Goal: Transaction & Acquisition: Book appointment/travel/reservation

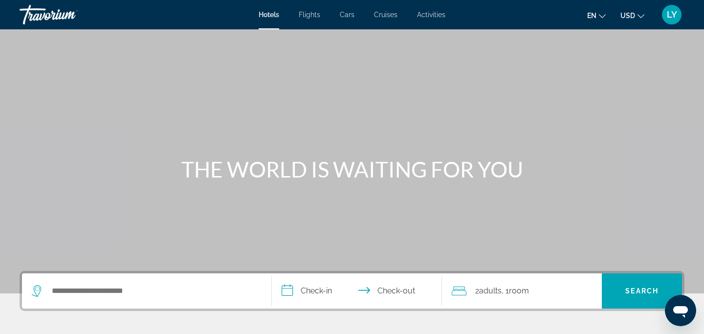
click at [310, 11] on span "Flights" at bounding box center [310, 15] width 22 height 8
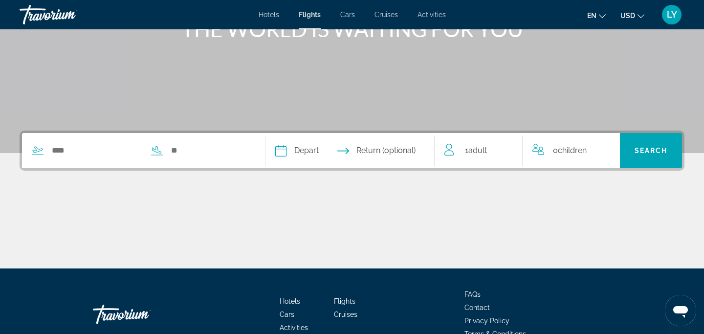
scroll to position [145, 0]
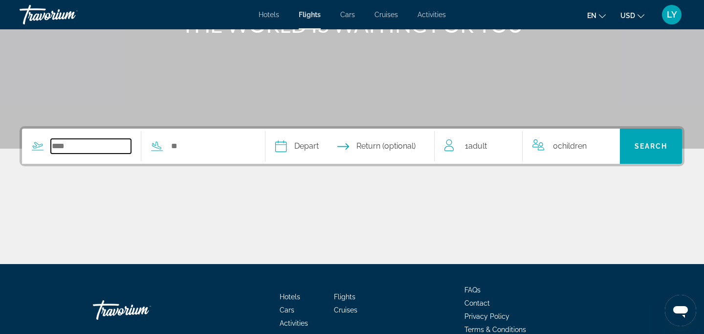
click at [76, 146] on input "Search widget" at bounding box center [91, 146] width 80 height 15
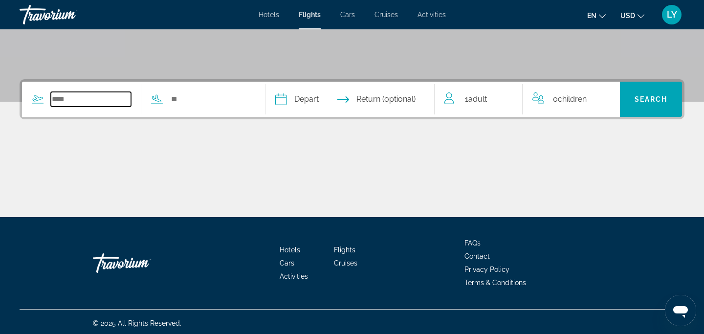
scroll to position [195, 0]
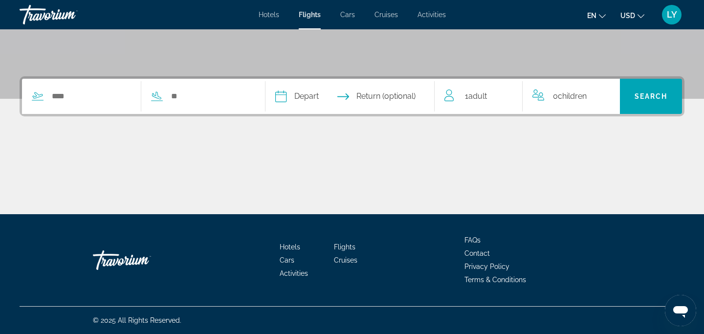
click at [76, 146] on div "Main content" at bounding box center [352, 177] width 665 height 73
click at [63, 98] on input "Search widget" at bounding box center [91, 96] width 80 height 15
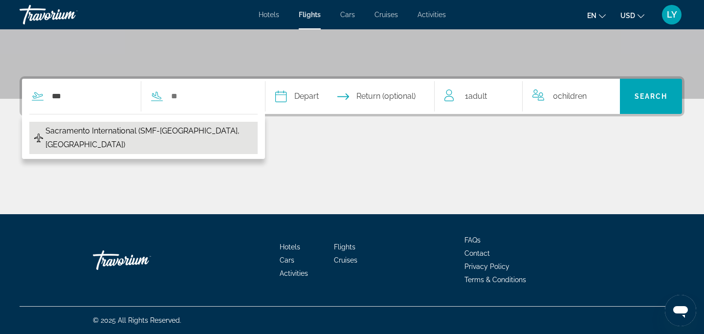
click at [83, 132] on span "Sacramento International (SMF-[GEOGRAPHIC_DATA], [GEOGRAPHIC_DATA])" at bounding box center [148, 137] width 207 height 27
type input "**********"
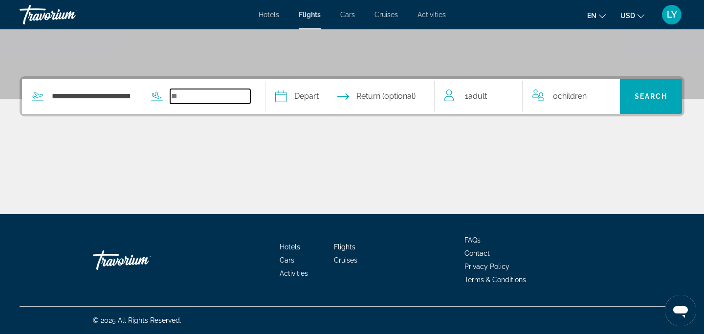
click at [213, 95] on input "Search widget" at bounding box center [210, 96] width 80 height 15
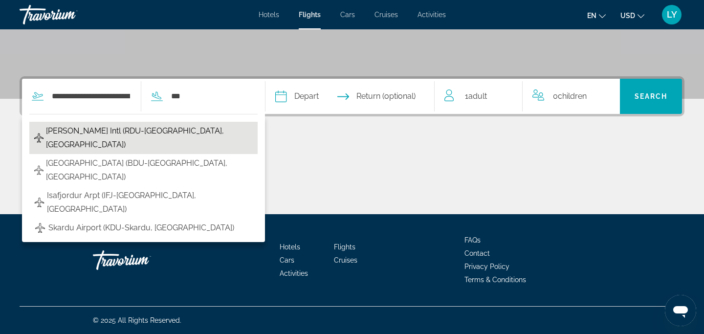
click at [146, 131] on span "[PERSON_NAME] Intl (RDU-[GEOGRAPHIC_DATA], [GEOGRAPHIC_DATA])" at bounding box center [149, 137] width 207 height 27
type input "**********"
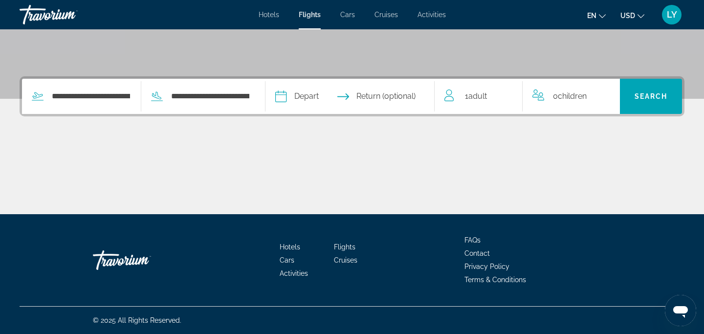
click at [285, 97] on input "Depart date" at bounding box center [315, 98] width 84 height 38
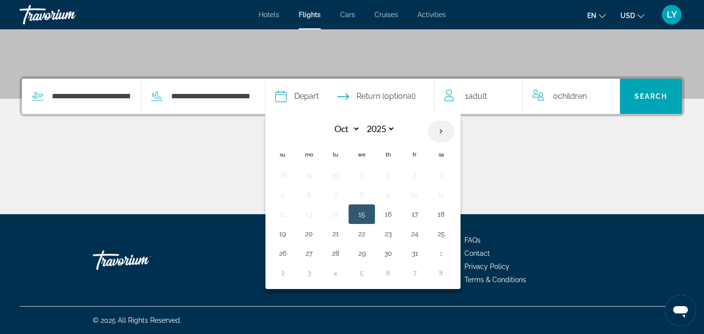
click at [447, 127] on th "Next month" at bounding box center [441, 132] width 26 height 22
select select "**"
click at [369, 230] on button "19" at bounding box center [362, 234] width 16 height 14
type input "**********"
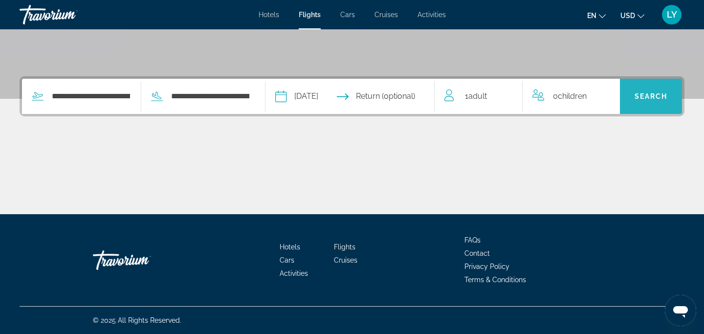
click at [641, 98] on span "Search" at bounding box center [650, 96] width 33 height 8
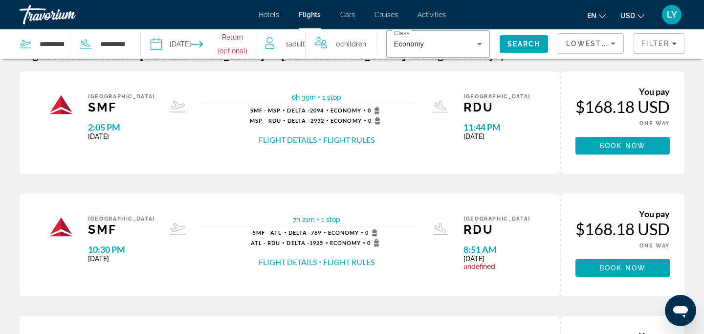
scroll to position [24, 0]
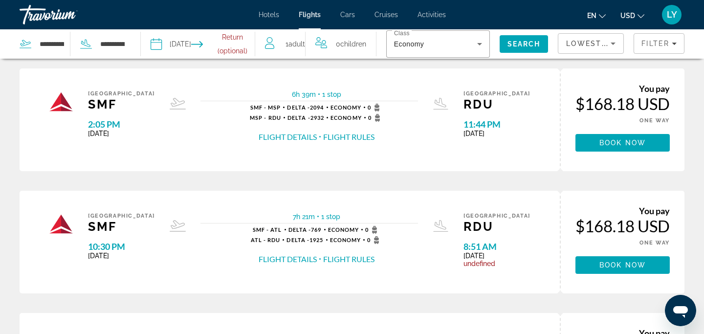
click at [297, 104] on div "SMF - MSP Delta - 2094 Economy 0" at bounding box center [316, 108] width 133 height 8
click at [603, 139] on span "Book now" at bounding box center [622, 143] width 46 height 8
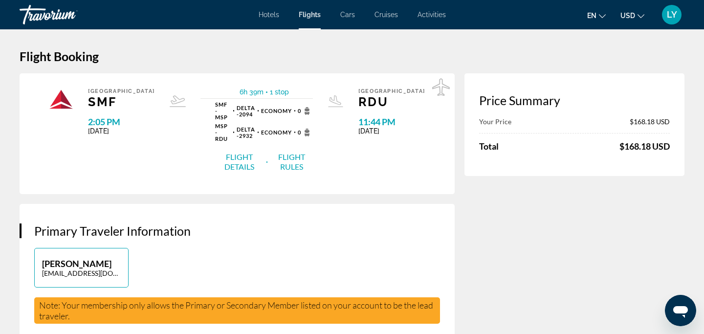
click at [236, 152] on button "Flight Details" at bounding box center [239, 162] width 49 height 21
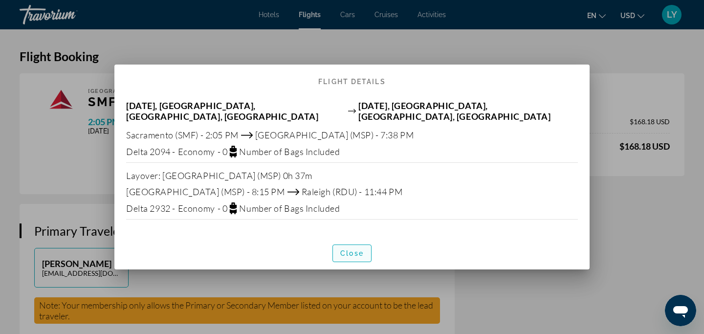
click at [344, 250] on span "Close" at bounding box center [351, 253] width 23 height 8
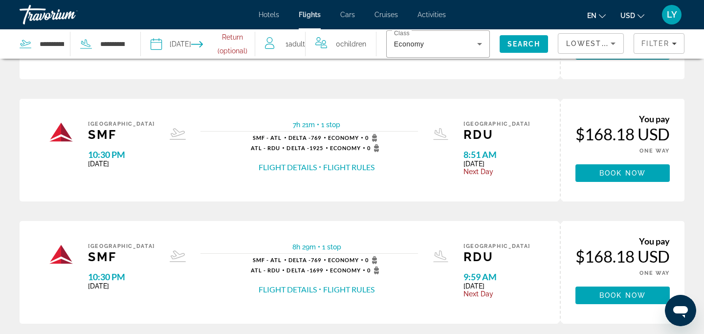
scroll to position [115, 0]
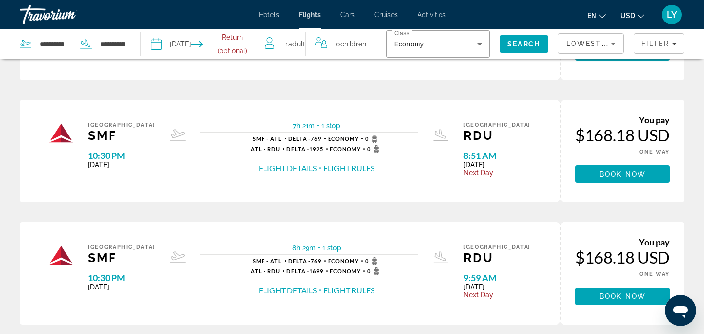
click at [347, 169] on button "Flight Rules" at bounding box center [348, 168] width 51 height 11
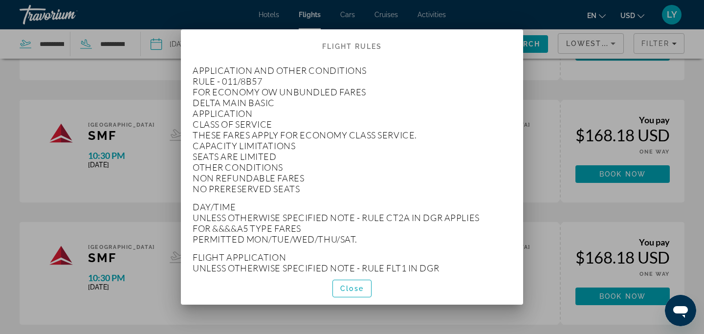
scroll to position [0, 0]
click at [341, 288] on span "Close" at bounding box center [351, 288] width 23 height 8
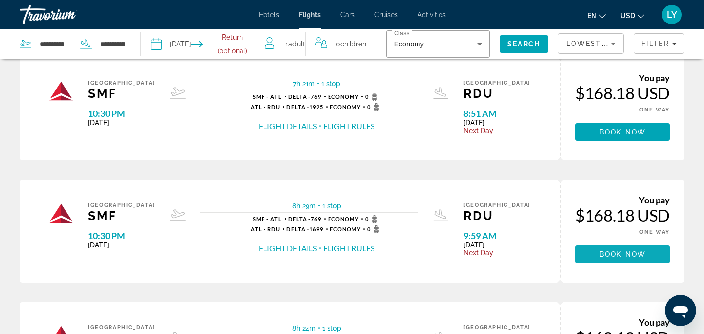
scroll to position [162, 0]
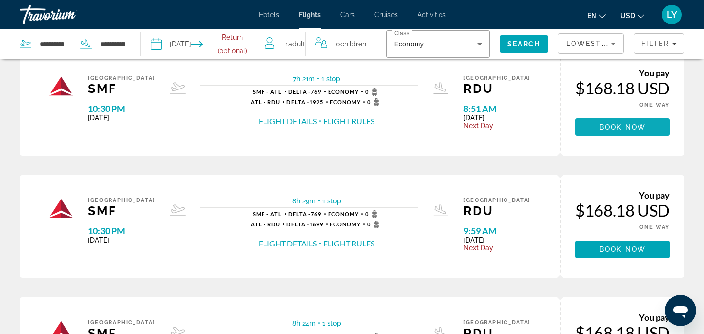
click at [613, 126] on span "Book now" at bounding box center [622, 127] width 46 height 8
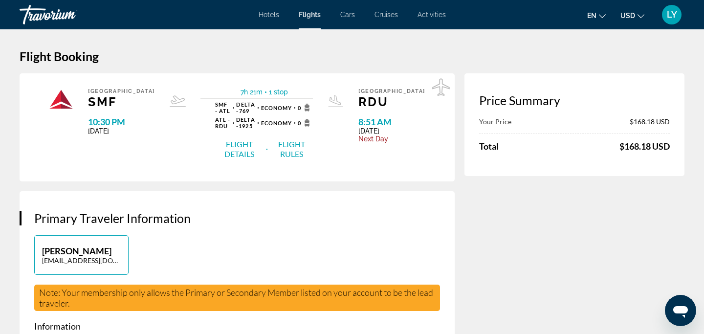
scroll to position [24, 0]
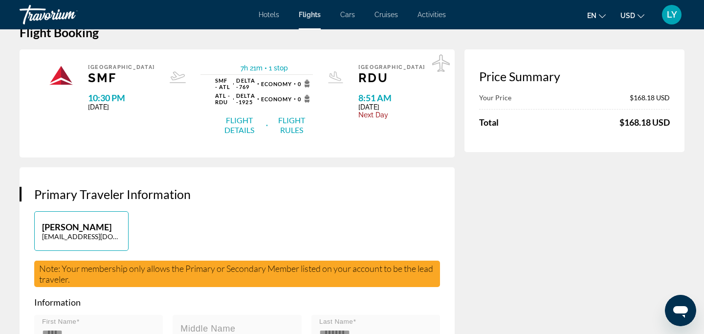
click at [238, 120] on button "Flight Details" at bounding box center [239, 125] width 49 height 21
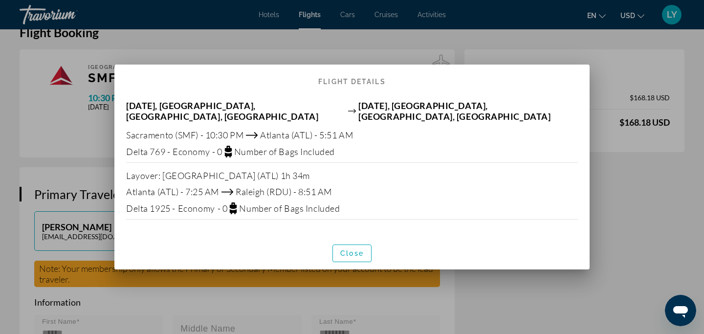
scroll to position [0, 0]
click at [343, 253] on span "Close" at bounding box center [351, 253] width 23 height 8
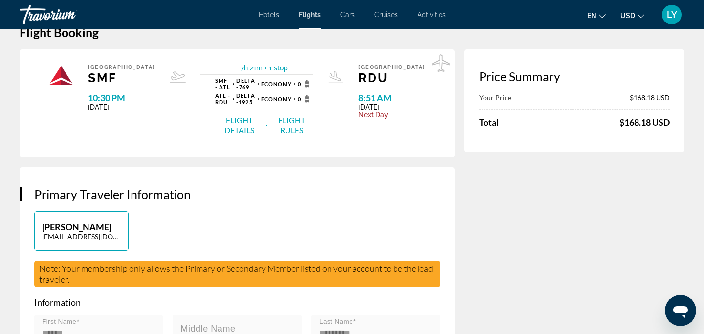
scroll to position [24, 0]
click at [278, 118] on button "Flight Rules" at bounding box center [291, 125] width 43 height 21
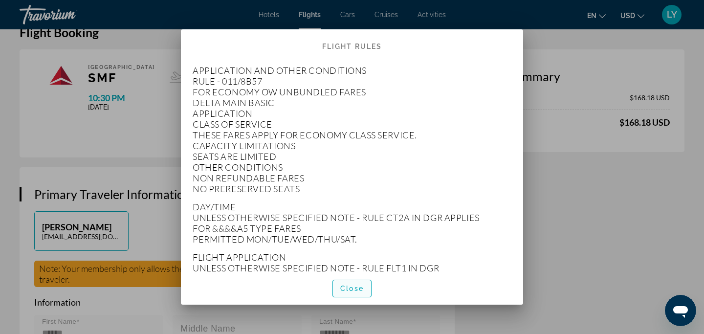
click at [344, 289] on span "Close" at bounding box center [351, 288] width 23 height 8
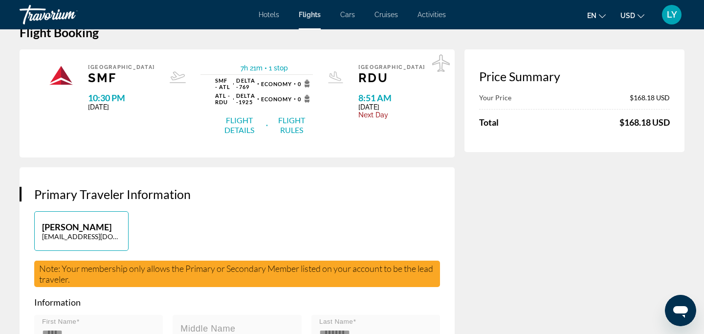
scroll to position [24, 0]
click at [217, 116] on button "Flight Details" at bounding box center [239, 125] width 49 height 21
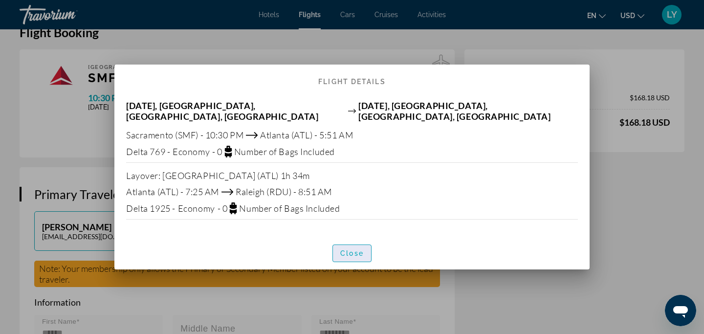
click at [360, 255] on span "Close" at bounding box center [351, 253] width 23 height 8
